Goal: Find specific page/section

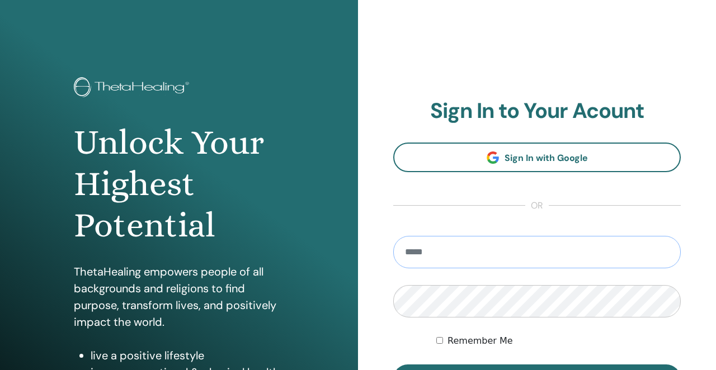
type input "**********"
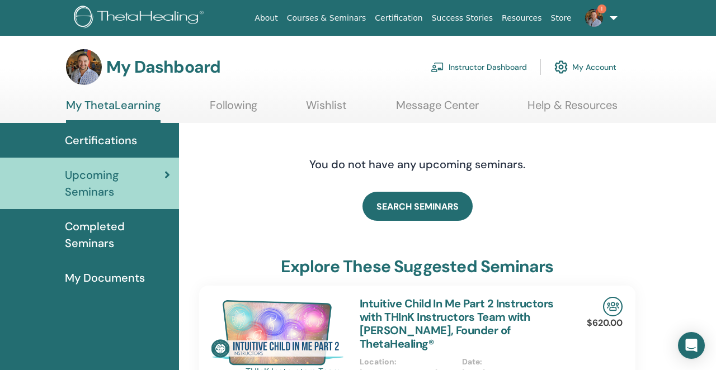
click at [470, 66] on link "Instructor Dashboard" at bounding box center [479, 67] width 96 height 25
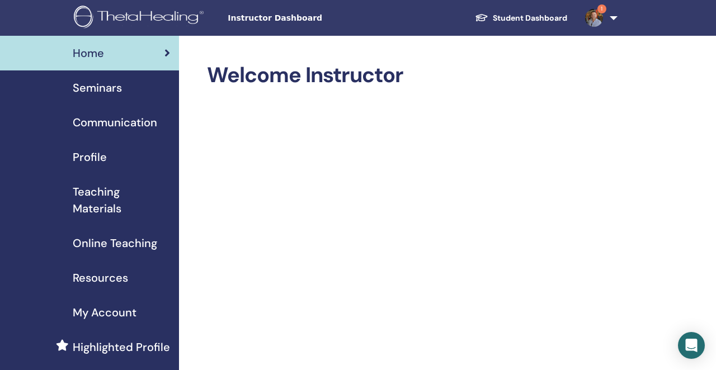
click at [115, 90] on span "Seminars" at bounding box center [97, 87] width 49 height 17
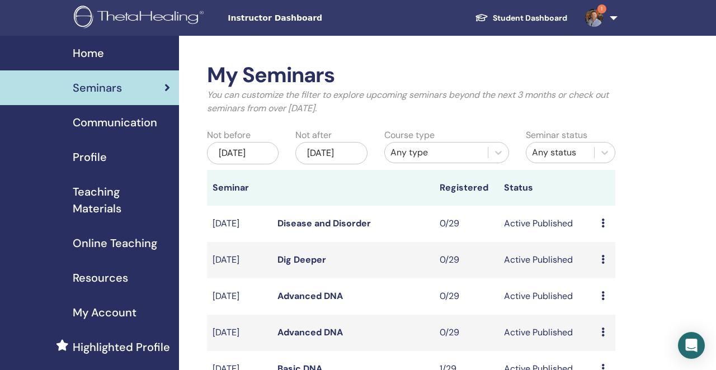
click at [297, 17] on span "Instructor Dashboard" at bounding box center [312, 18] width 168 height 12
